Goal: Task Accomplishment & Management: Manage account settings

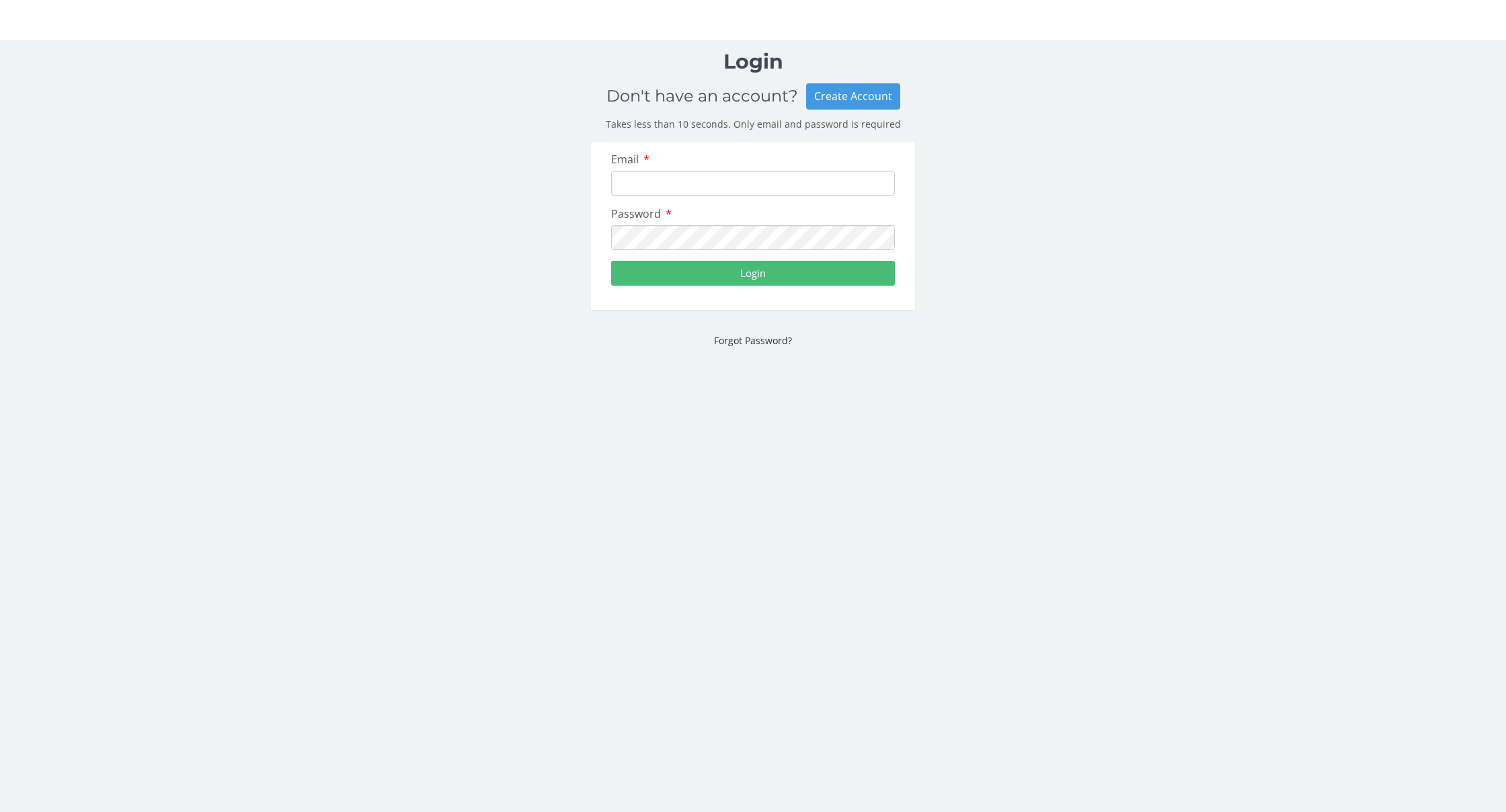
type input "[EMAIL_ADDRESS][DOMAIN_NAME]"
click at [753, 271] on button "Login" at bounding box center [753, 273] width 284 height 25
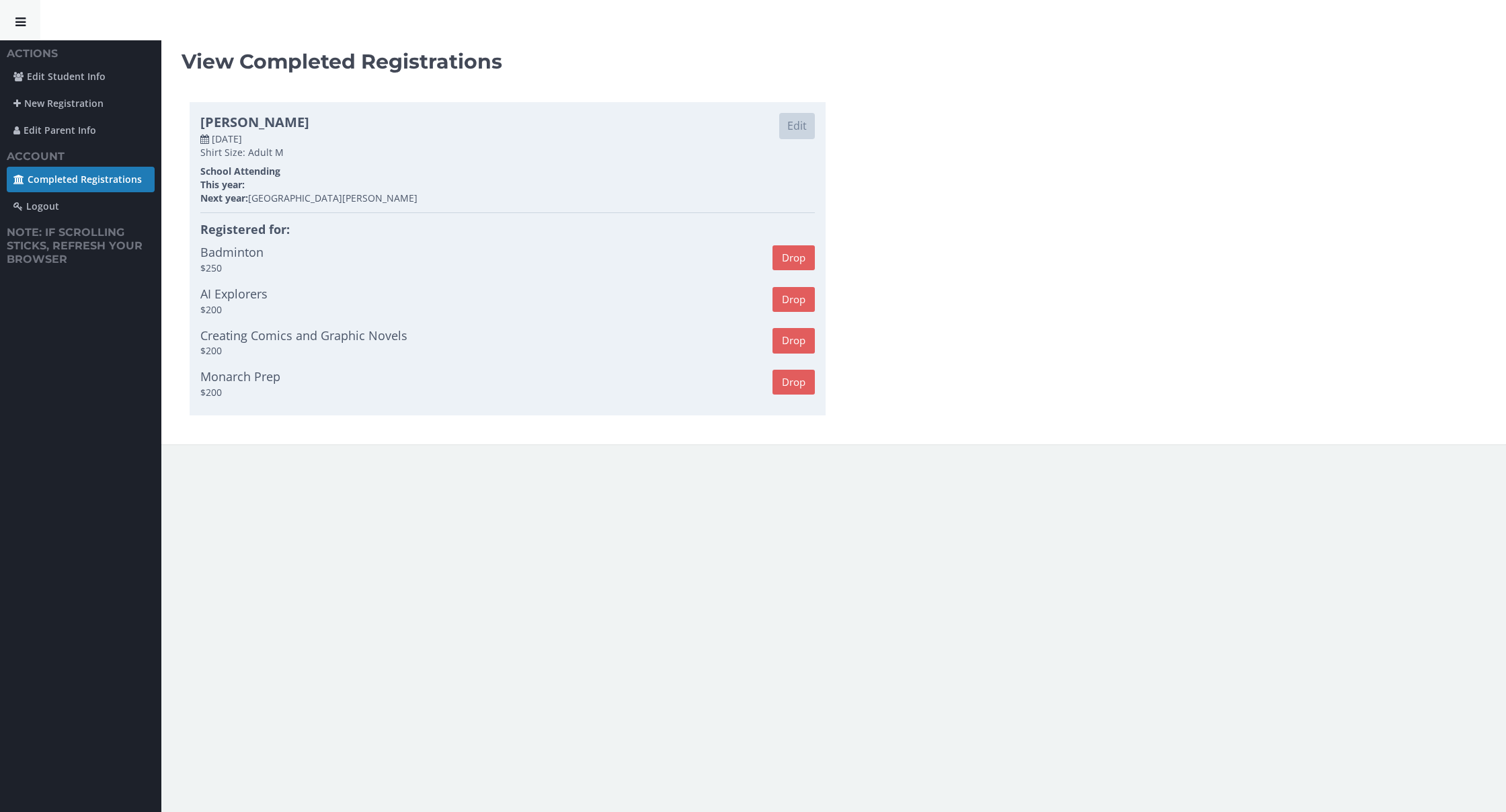
click at [17, 21] on icon at bounding box center [21, 22] width 10 height 12
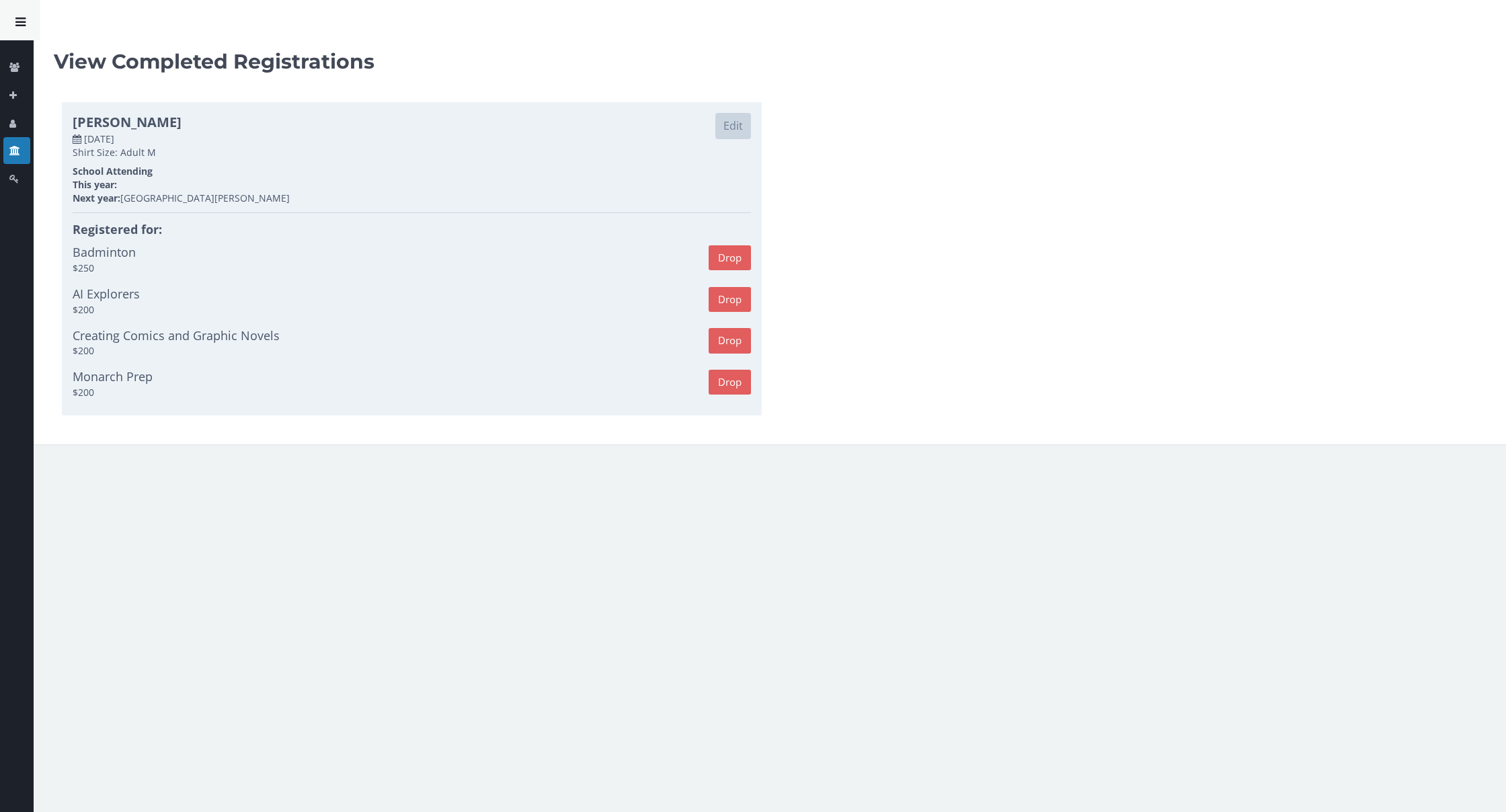
click at [22, 26] on icon at bounding box center [21, 22] width 10 height 12
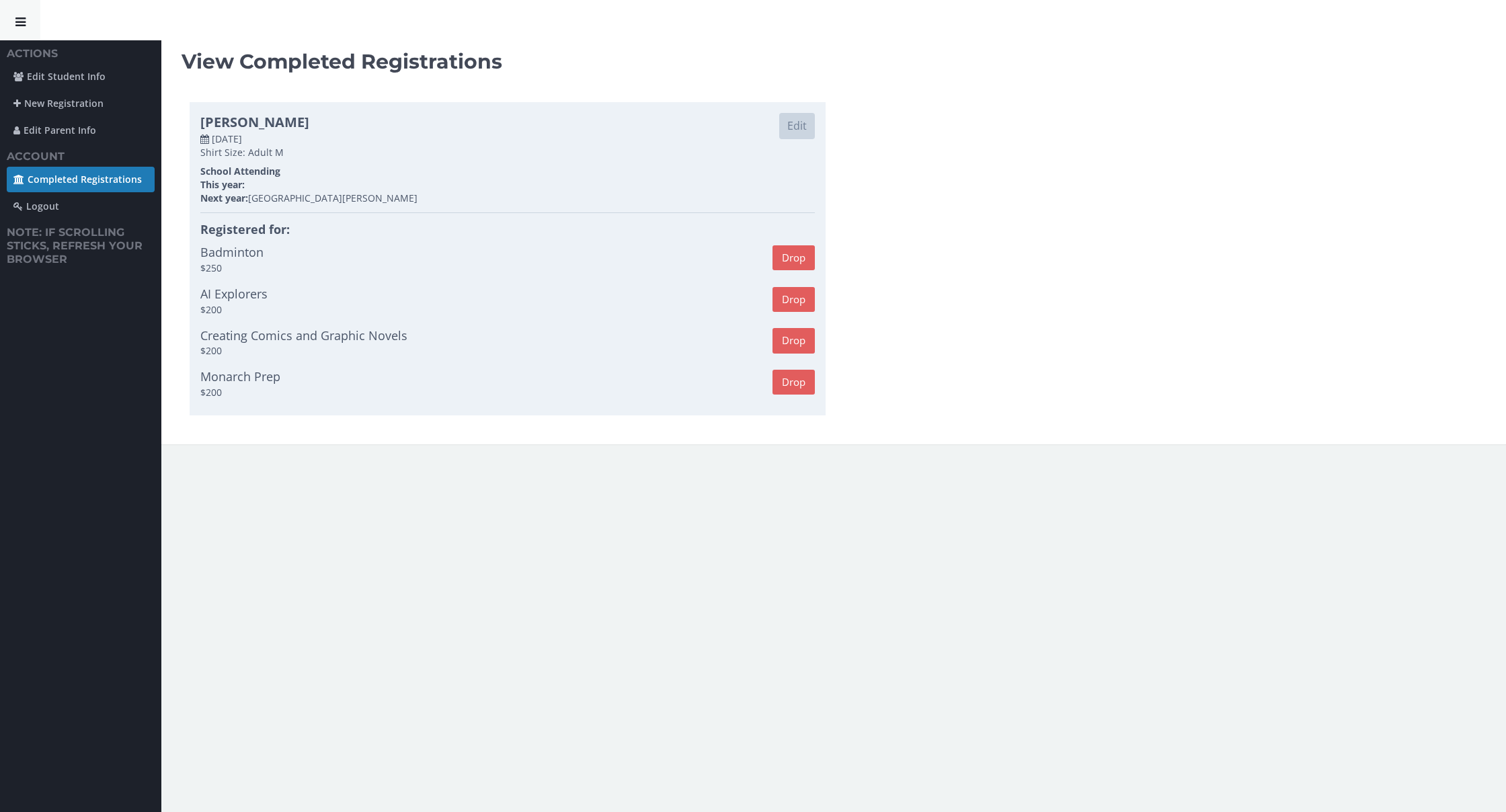
click at [20, 16] on icon at bounding box center [21, 22] width 10 height 12
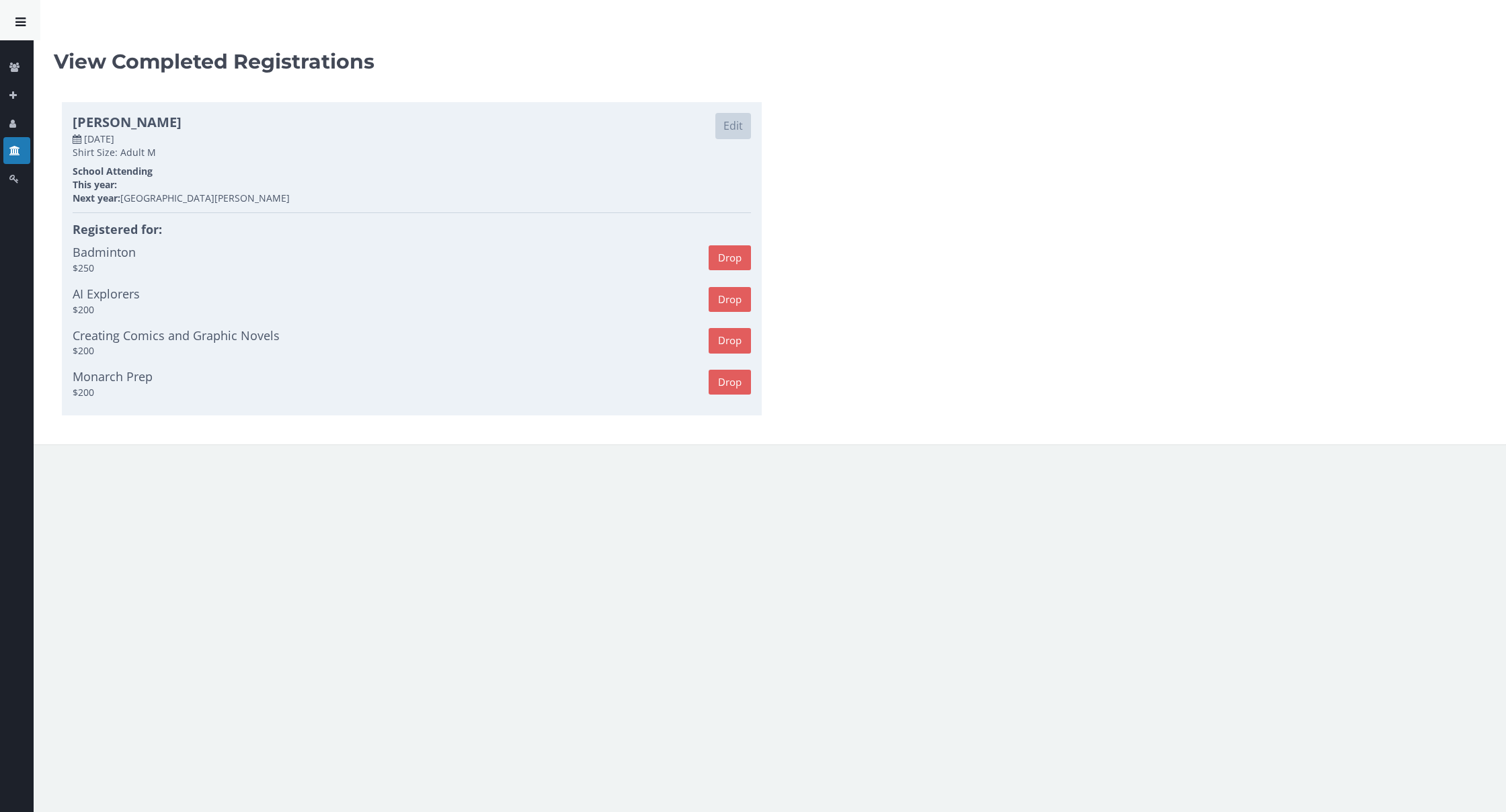
click at [20, 16] on icon at bounding box center [21, 22] width 10 height 12
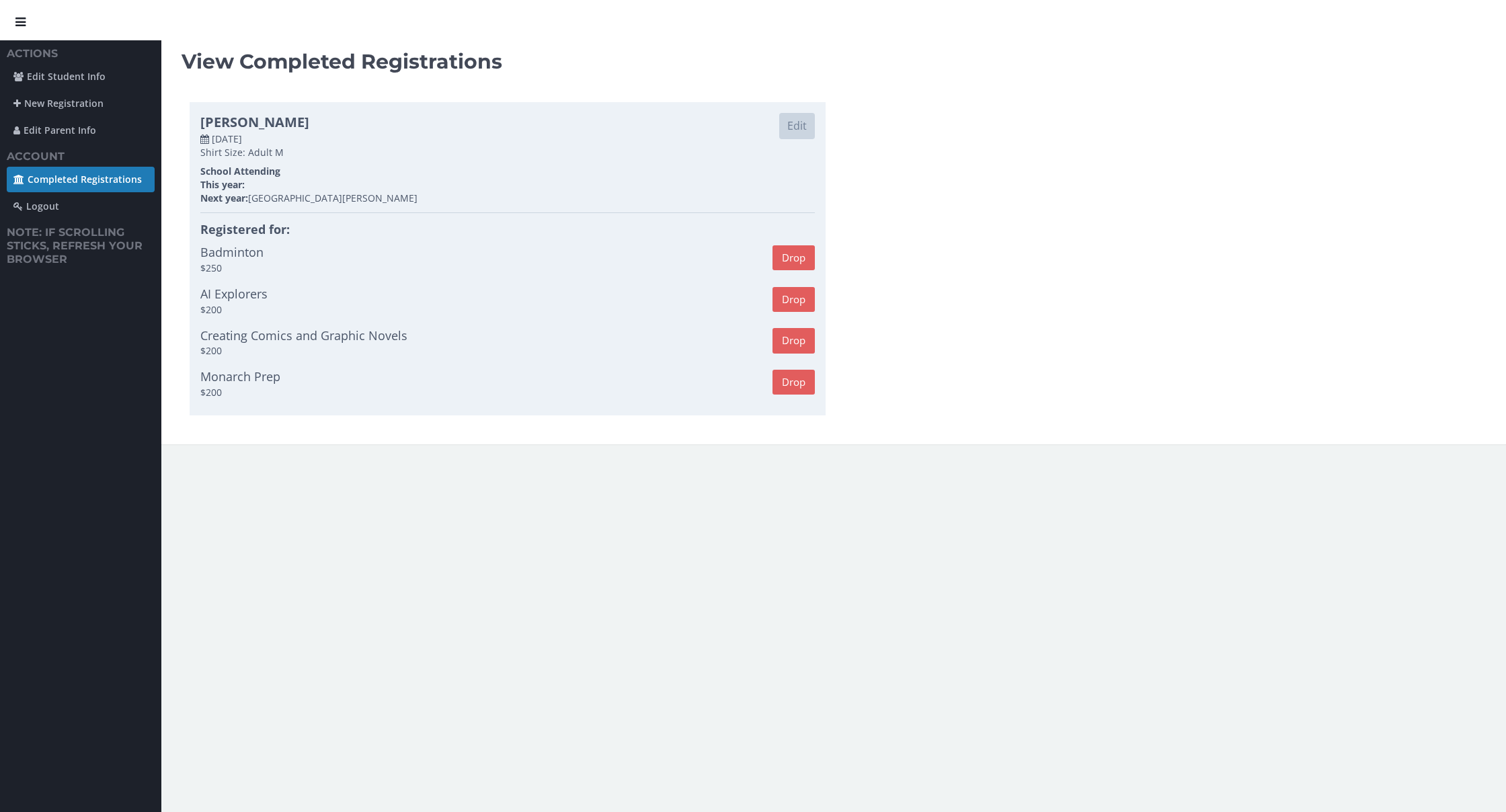
click at [36, 55] on h5 "Actions" at bounding box center [80, 52] width 161 height 23
